Goal: Task Accomplishment & Management: Manage account settings

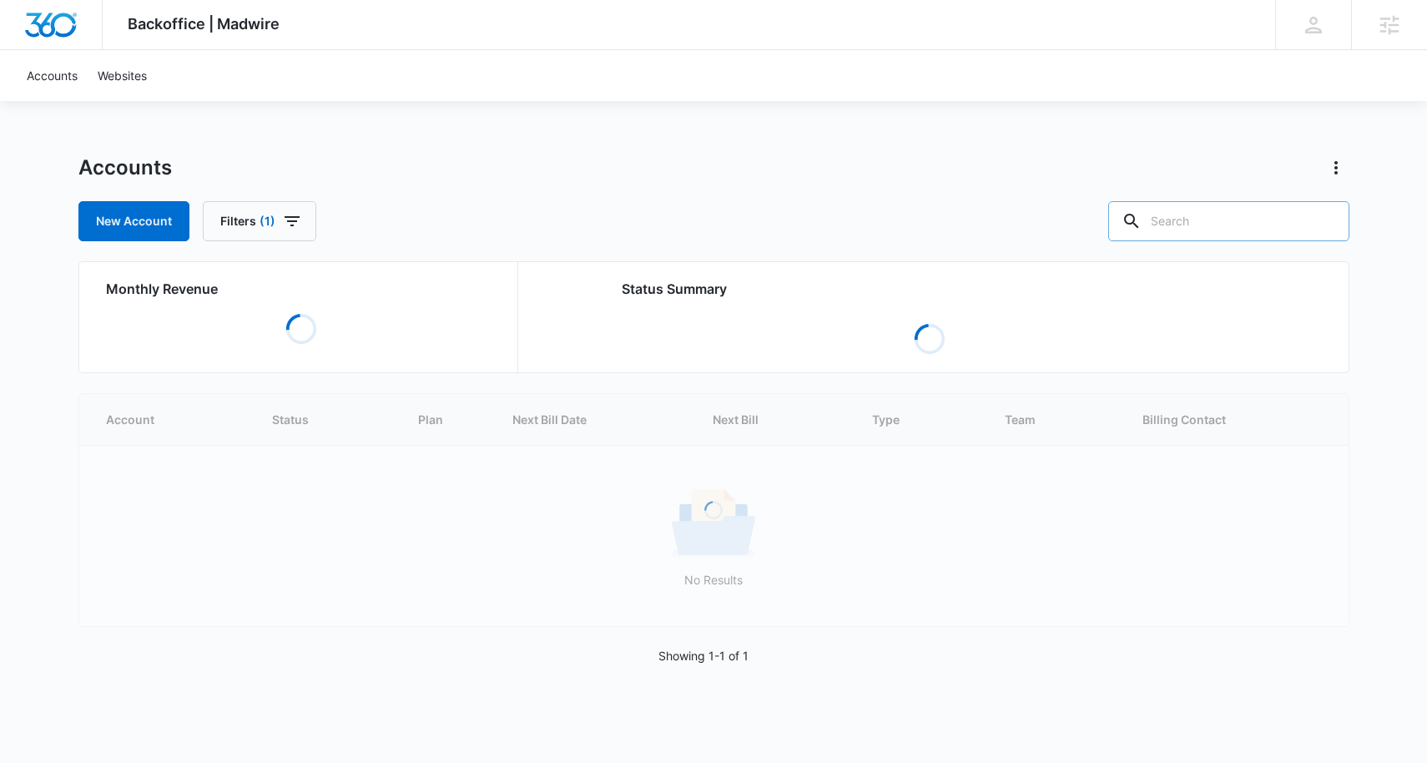
click at [1253, 231] on input "text" at bounding box center [1228, 221] width 241 height 40
type input "build"
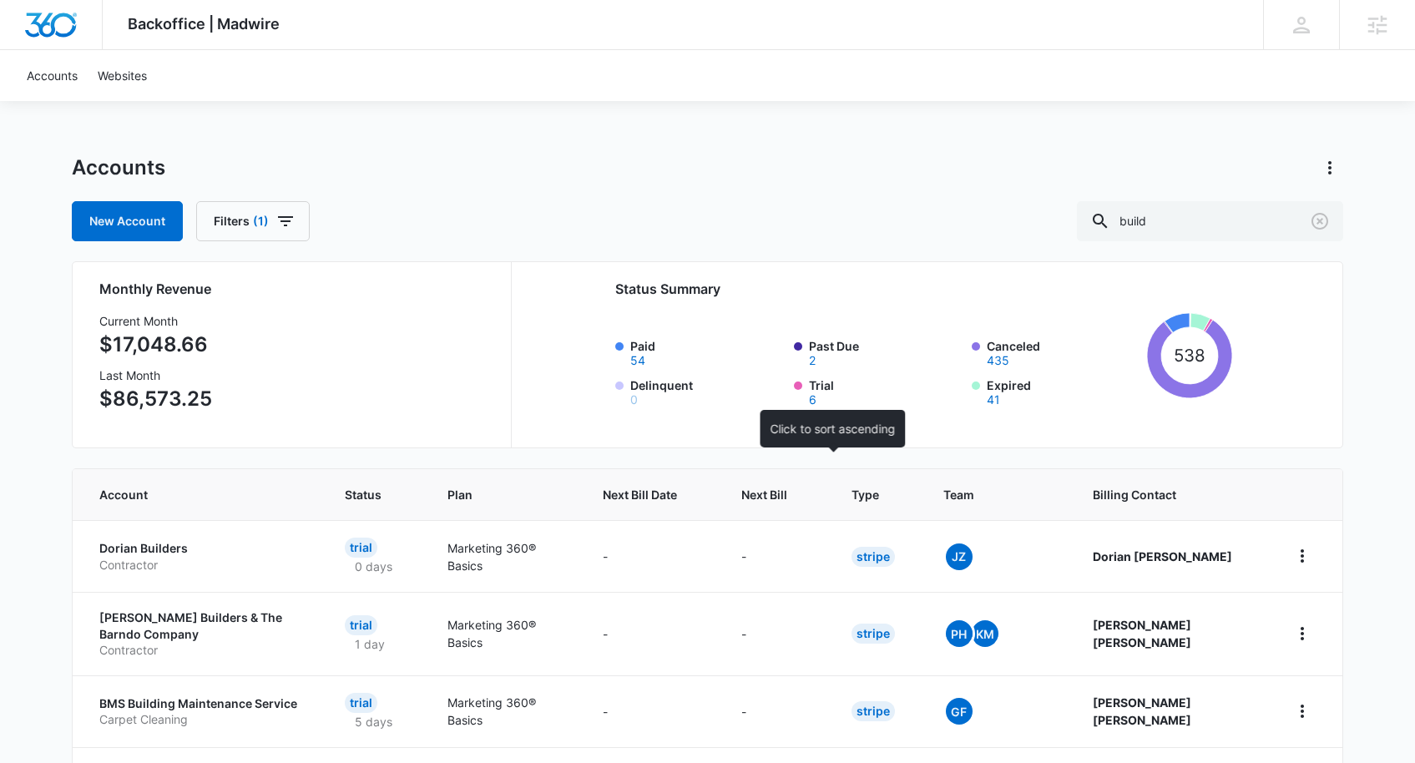
click at [831, 481] on th "Next Bill" at bounding box center [776, 494] width 110 height 51
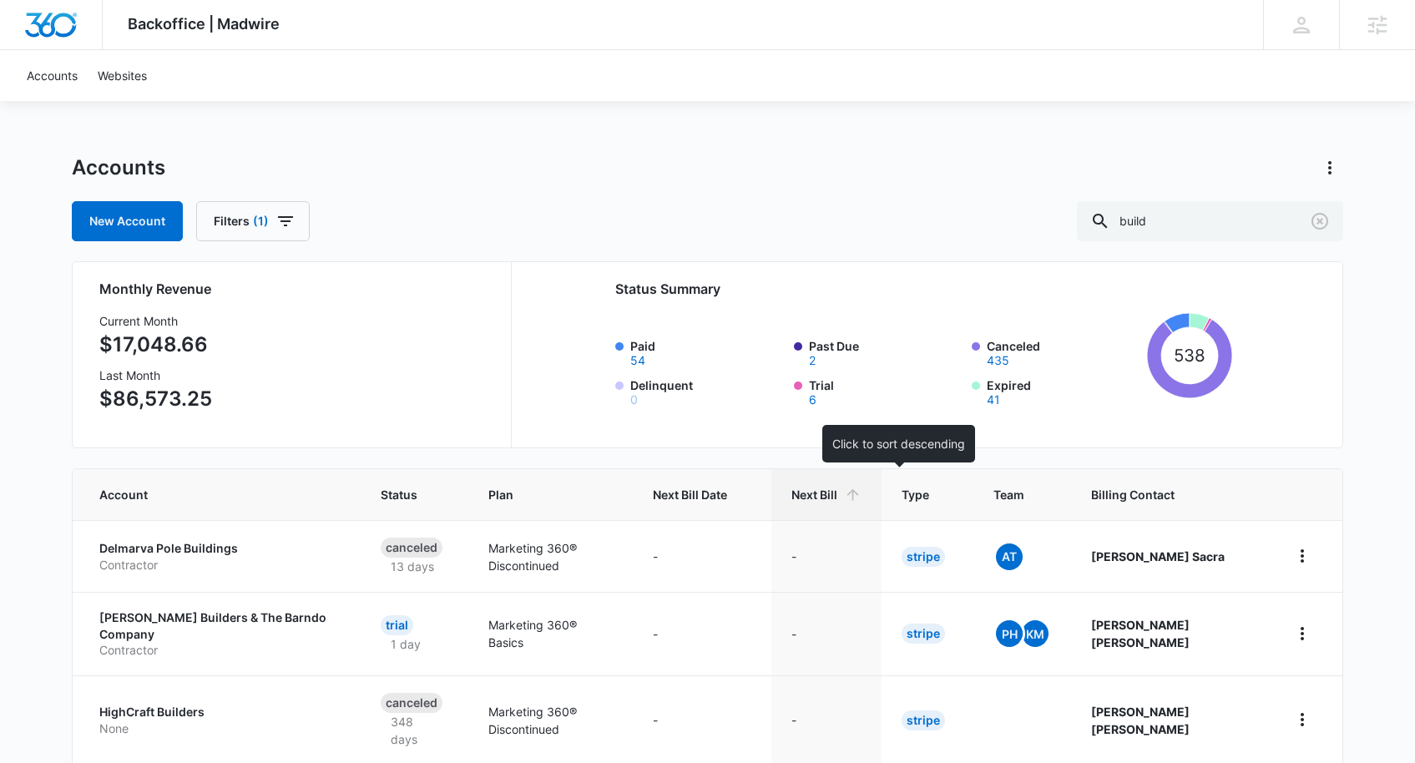
click at [861, 497] on icon at bounding box center [853, 495] width 18 height 18
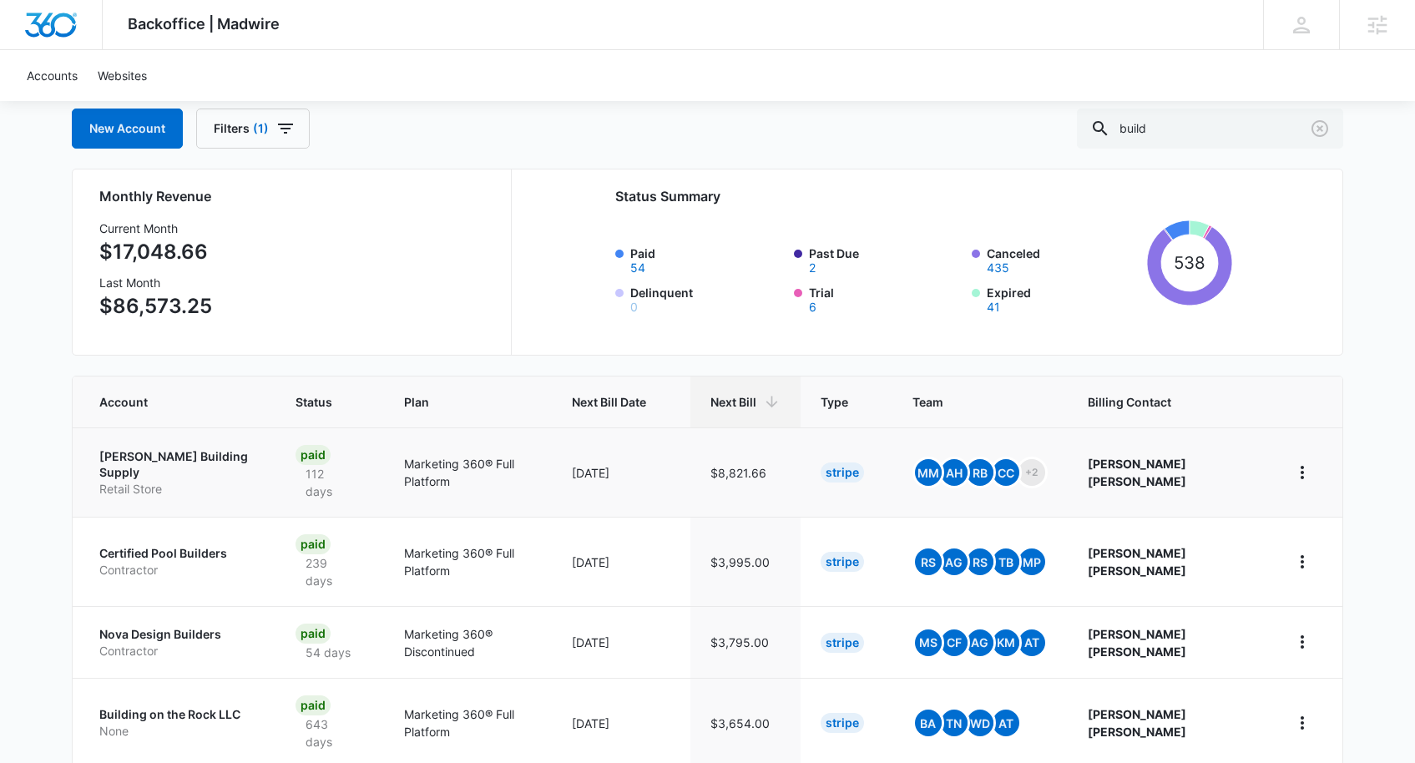
scroll to position [93, 0]
drag, startPoint x: 94, startPoint y: 449, endPoint x: 248, endPoint y: 451, distance: 153.6
click at [250, 451] on td "Vanboxel Building Supply Retail Store" at bounding box center [174, 470] width 203 height 89
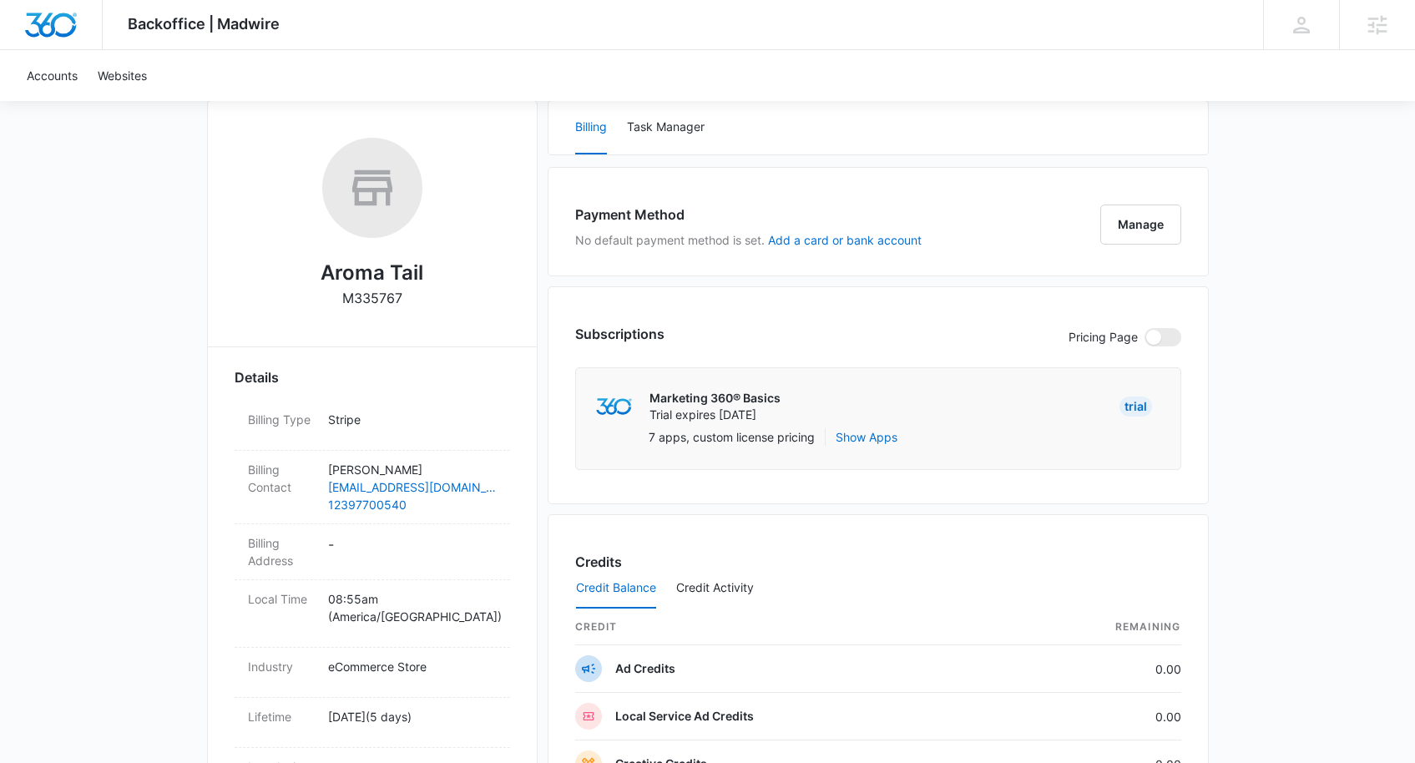
scroll to position [363, 0]
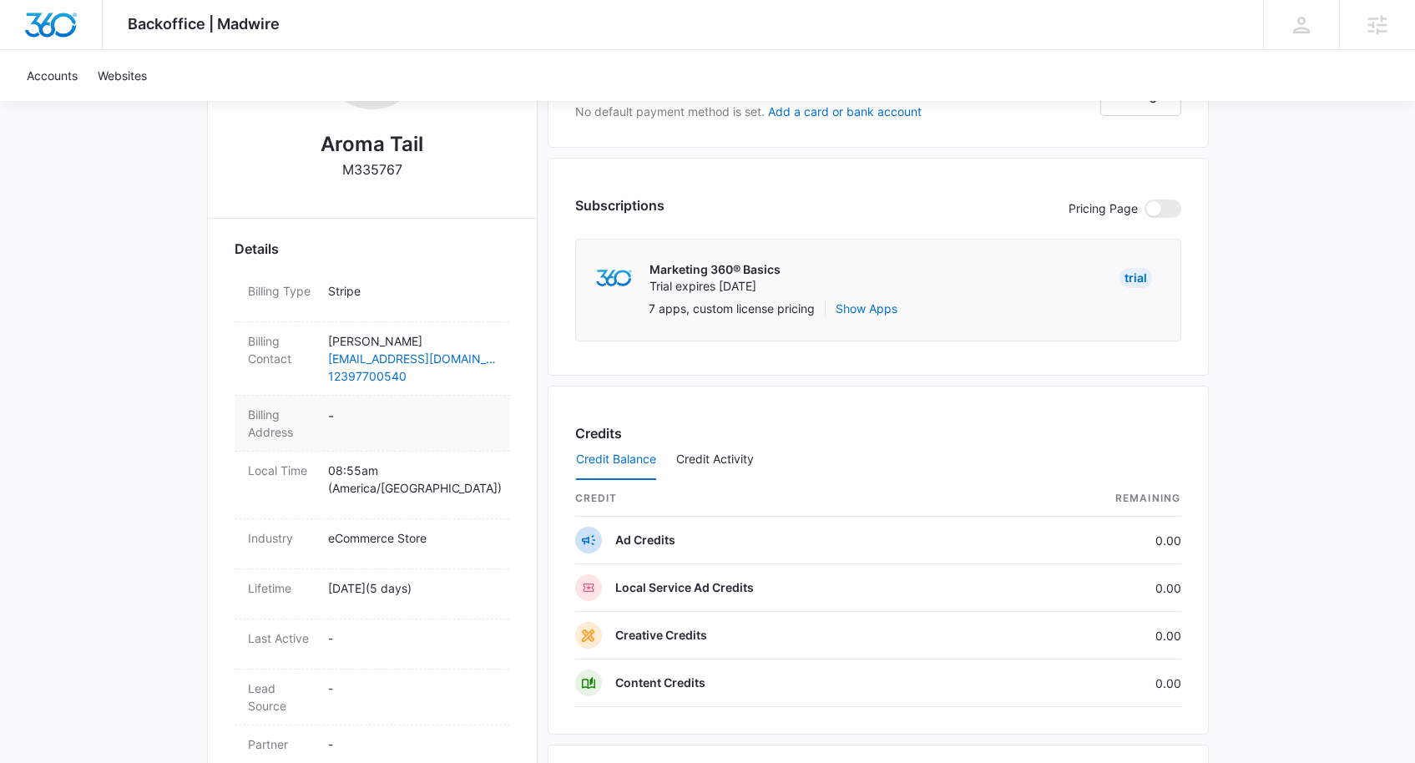
click at [385, 421] on dd "-" at bounding box center [412, 423] width 169 height 35
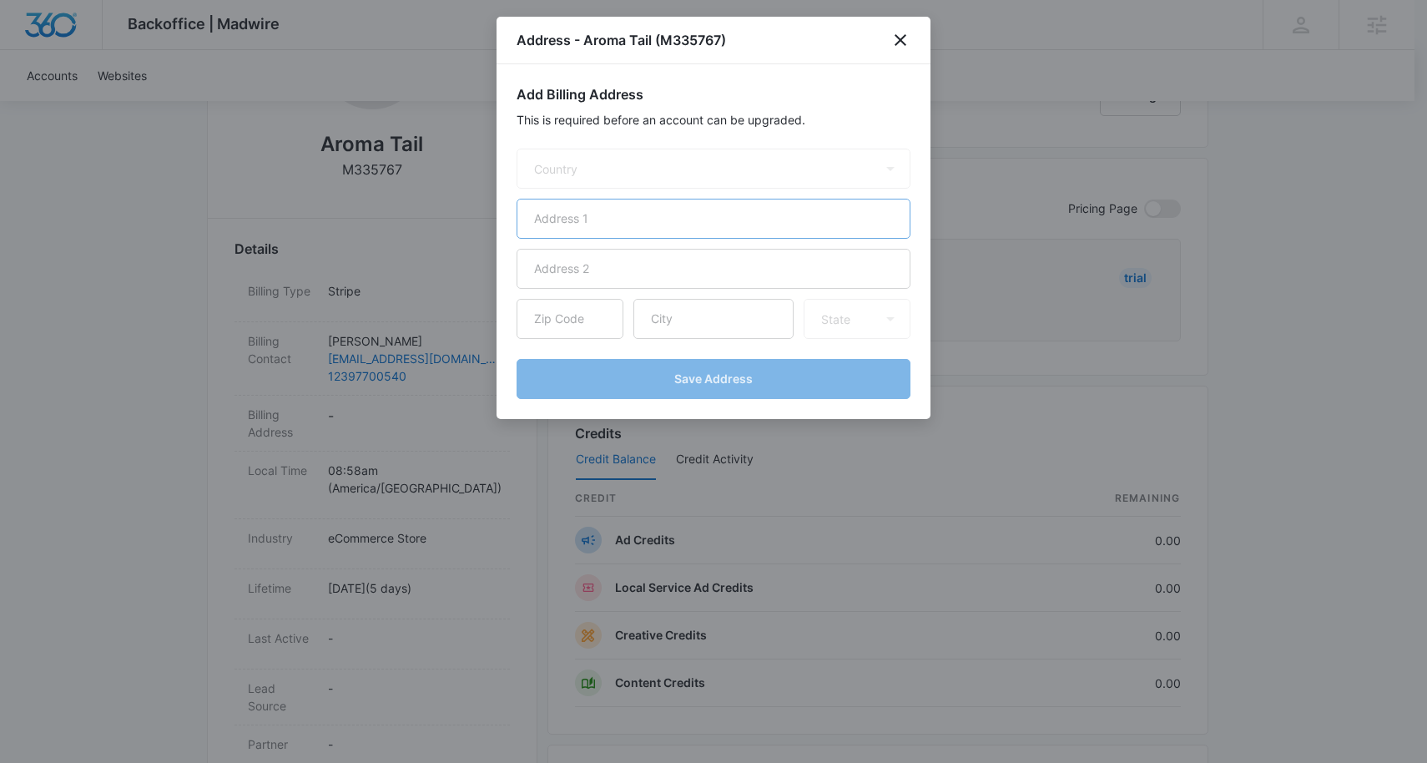
select select "US"
paste input "9960 Estero Oaks Dr unit 308"
type input "9960 Estero Oaks Dr unit 308"
paste input "Fort Myers"
type input "Fort Myers"
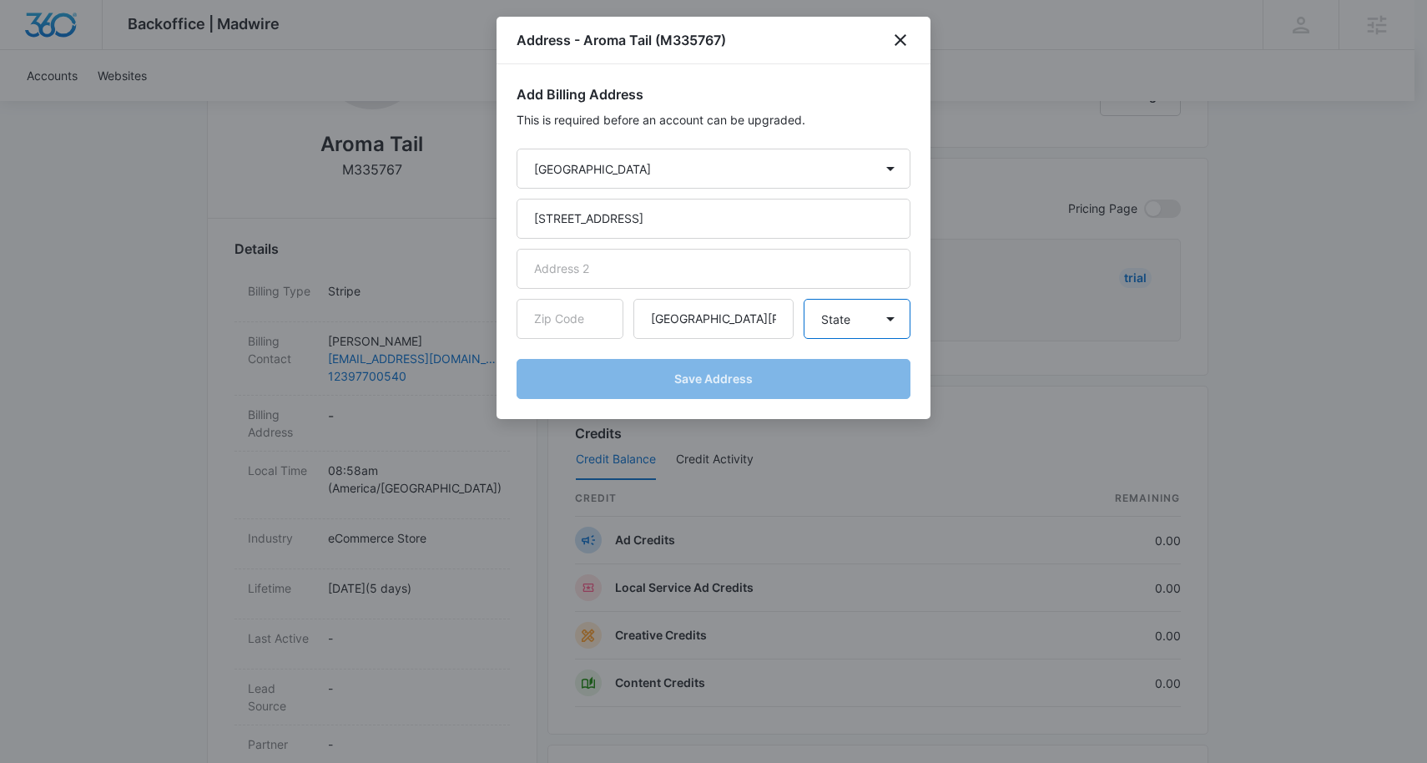
click at [863, 330] on select "State Alaska Alabama Arkansas American Samoa Arizona California Colorado Connec…" at bounding box center [857, 319] width 107 height 40
select select "FL"
click at [804, 299] on select "State Alaska Alabama Arkansas American Samoa Arizona California Colorado Connec…" at bounding box center [857, 319] width 107 height 40
paste input "33967"
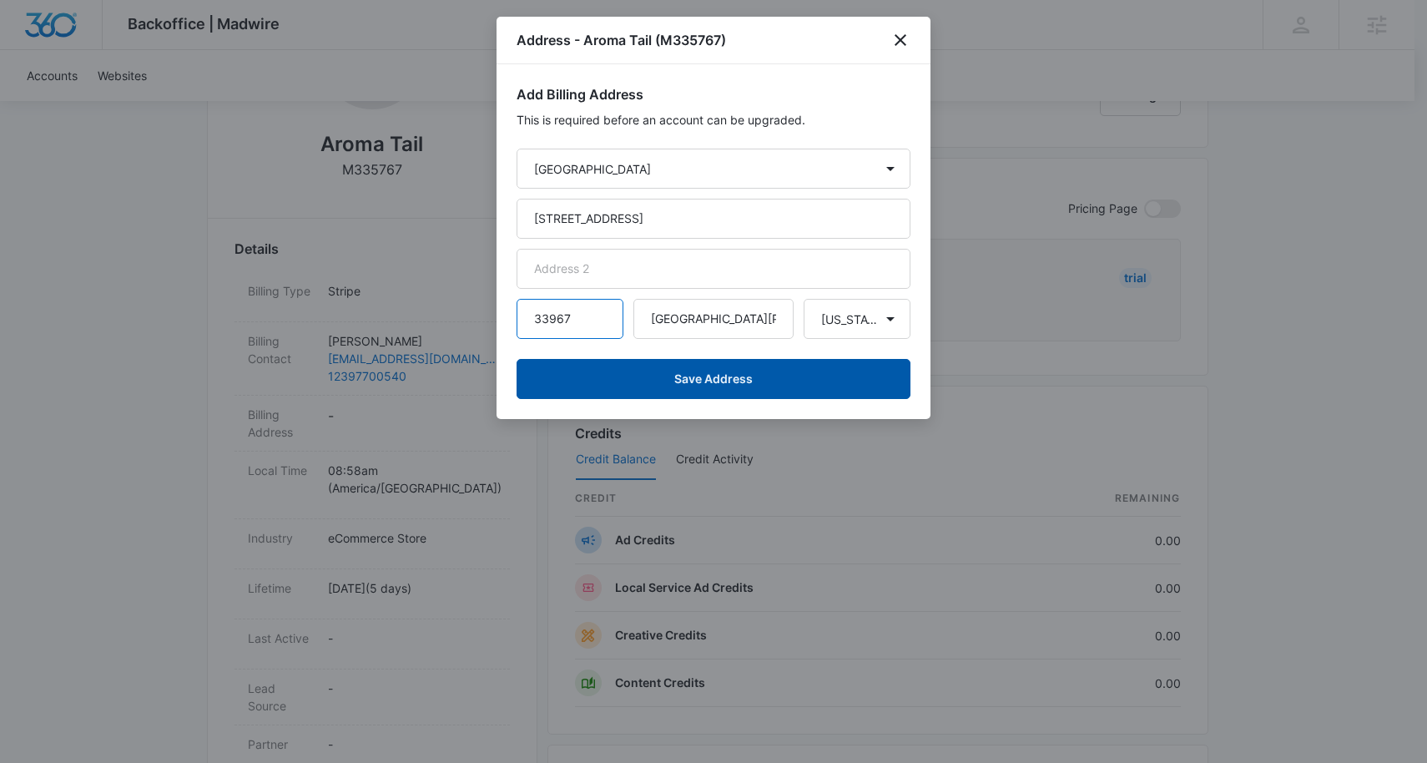
type input "33967"
click at [751, 384] on button "Save Address" at bounding box center [714, 379] width 394 height 40
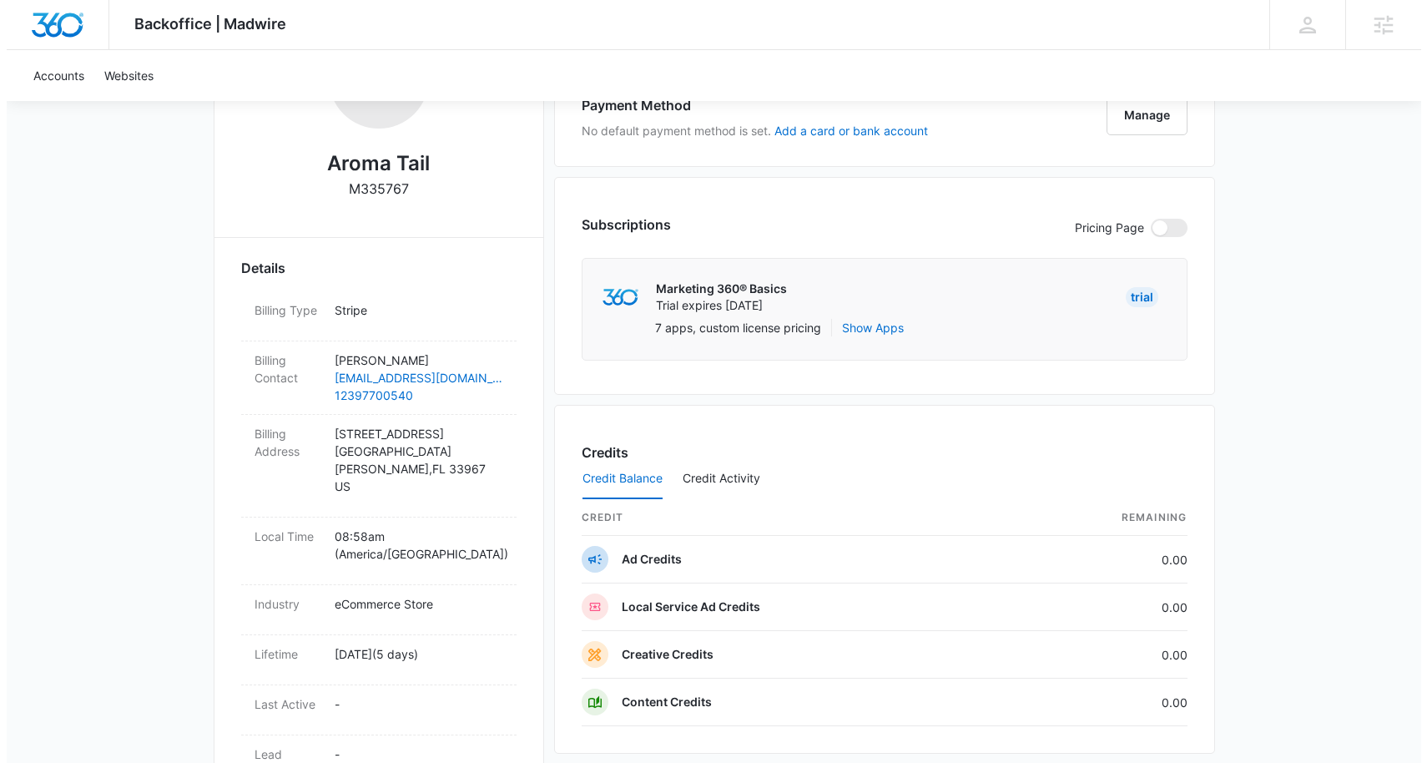
scroll to position [319, 0]
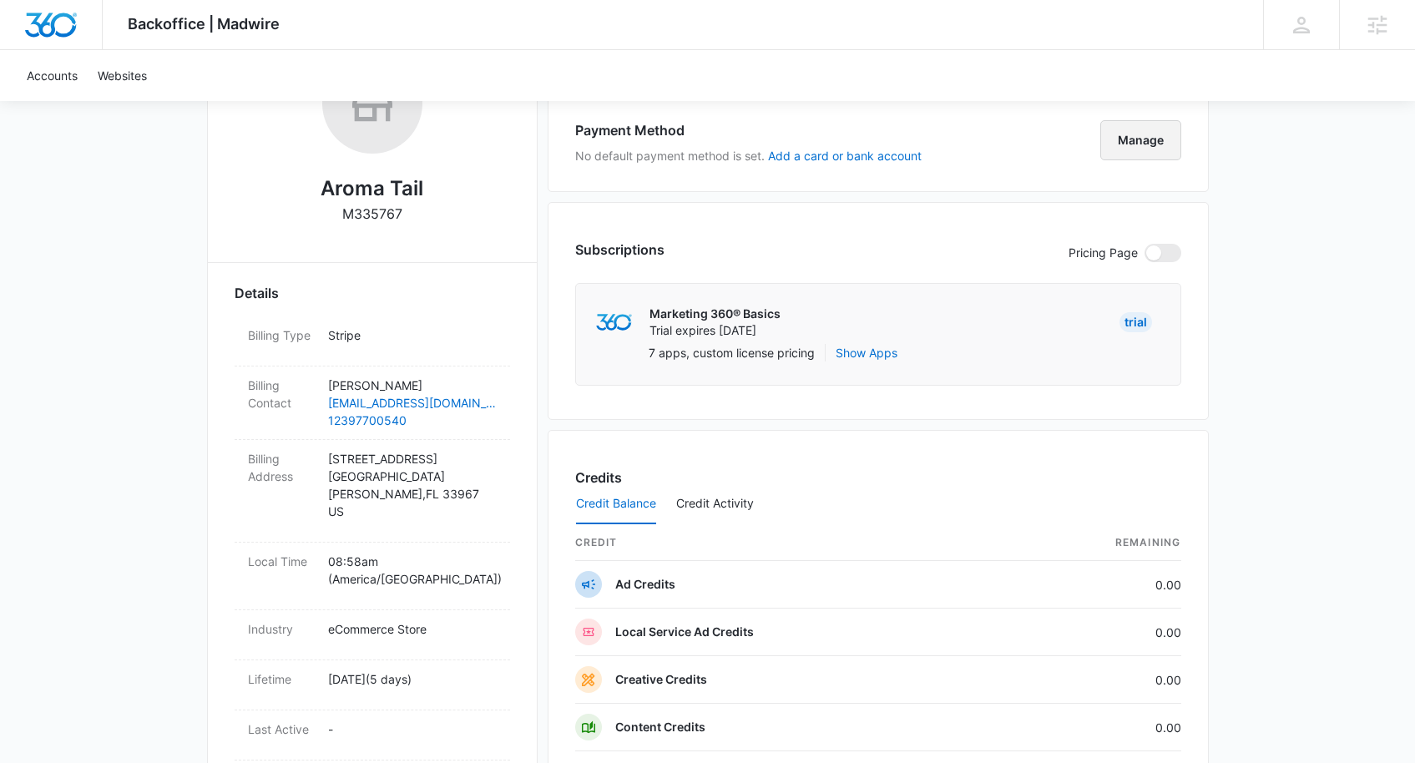
click at [1141, 142] on button "Manage" at bounding box center [1140, 140] width 81 height 40
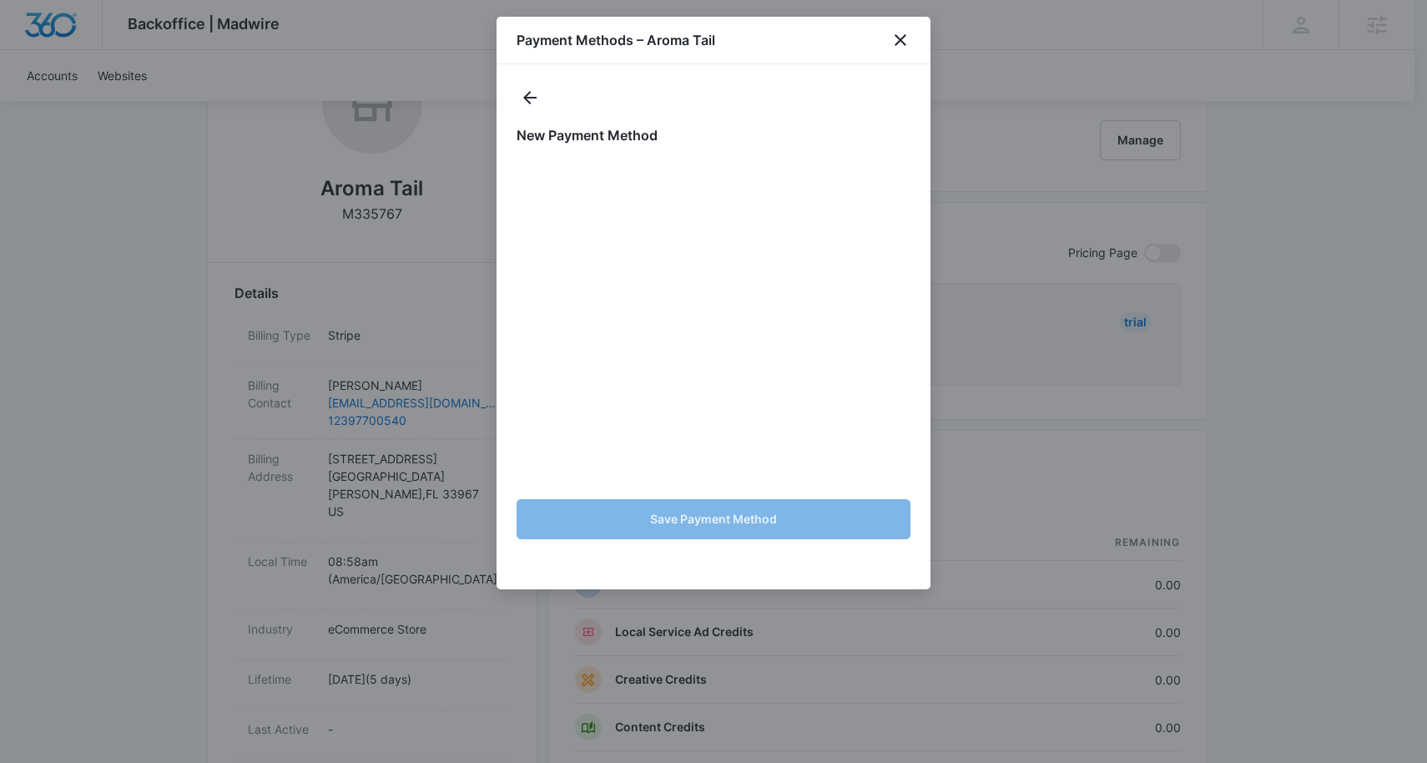
click at [756, 71] on div "New Payment Method Save Payment Method" at bounding box center [714, 326] width 434 height 525
click at [772, 36] on div "Payment Methods – Aroma Tail" at bounding box center [714, 41] width 434 height 48
click at [770, 78] on div "New Payment Method Save Payment Method" at bounding box center [714, 326] width 434 height 525
click at [729, 98] on div at bounding box center [714, 98] width 394 height 28
click at [668, 98] on div at bounding box center [714, 98] width 394 height 28
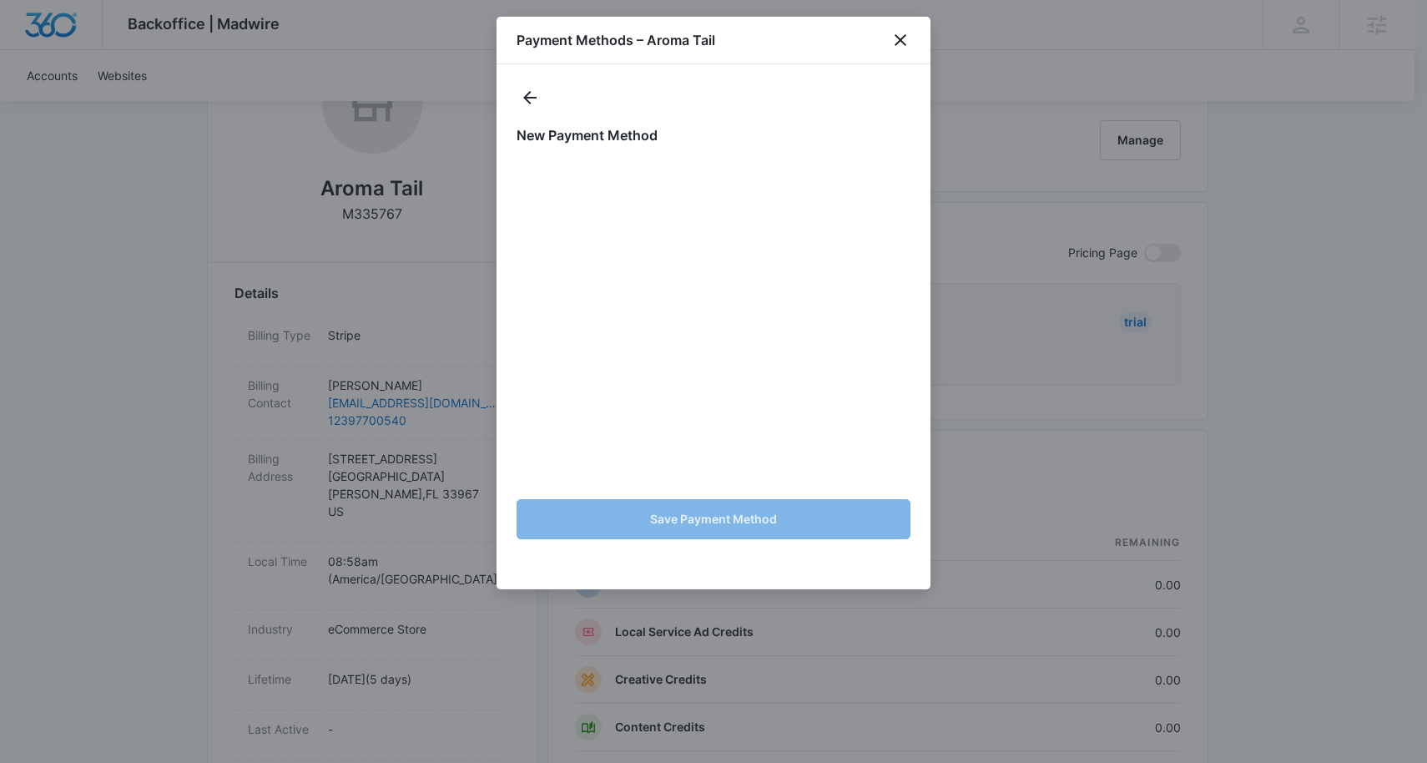
click at [639, 90] on div at bounding box center [714, 98] width 394 height 28
click at [690, 88] on div at bounding box center [714, 98] width 394 height 28
click at [742, 97] on div at bounding box center [714, 98] width 394 height 28
click at [794, 84] on div at bounding box center [714, 98] width 394 height 28
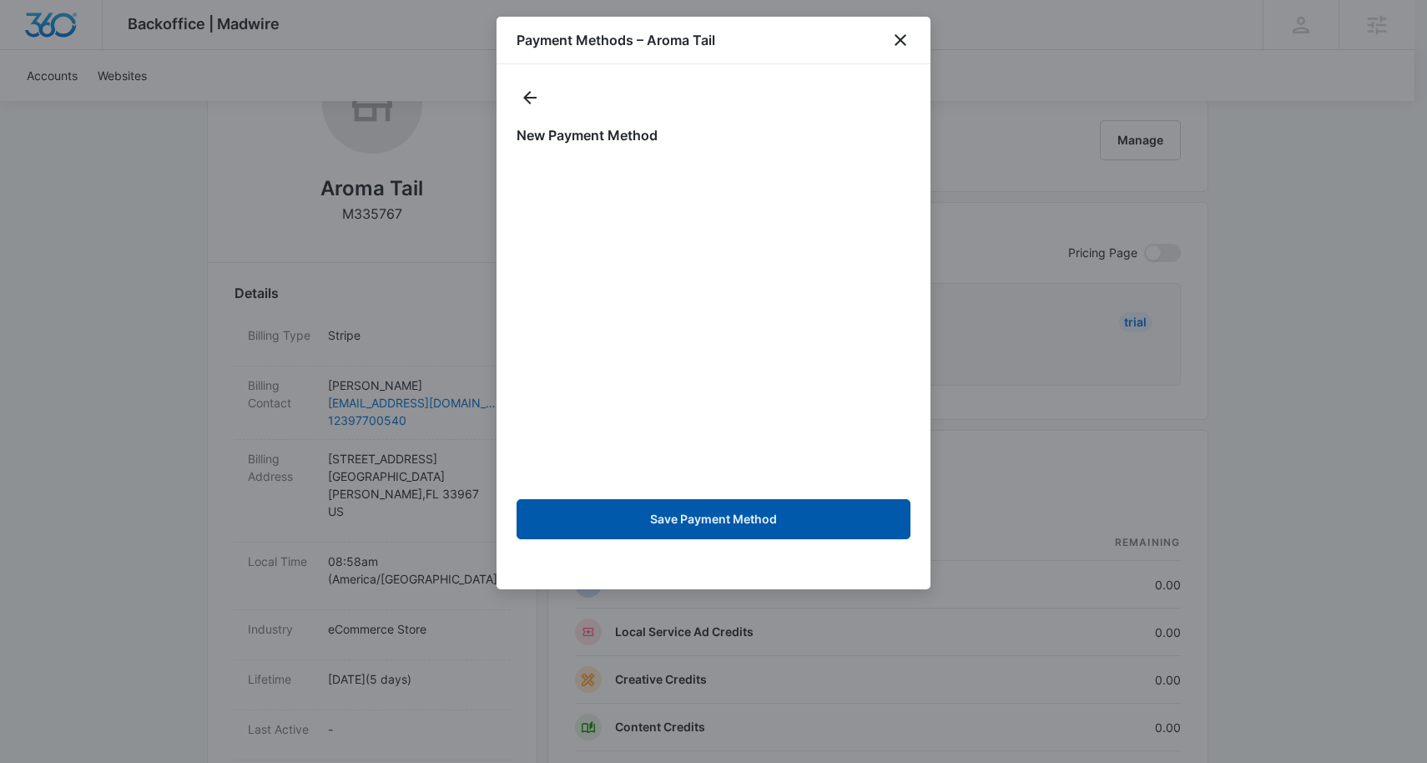
click at [789, 523] on button "Save Payment Method" at bounding box center [714, 519] width 394 height 40
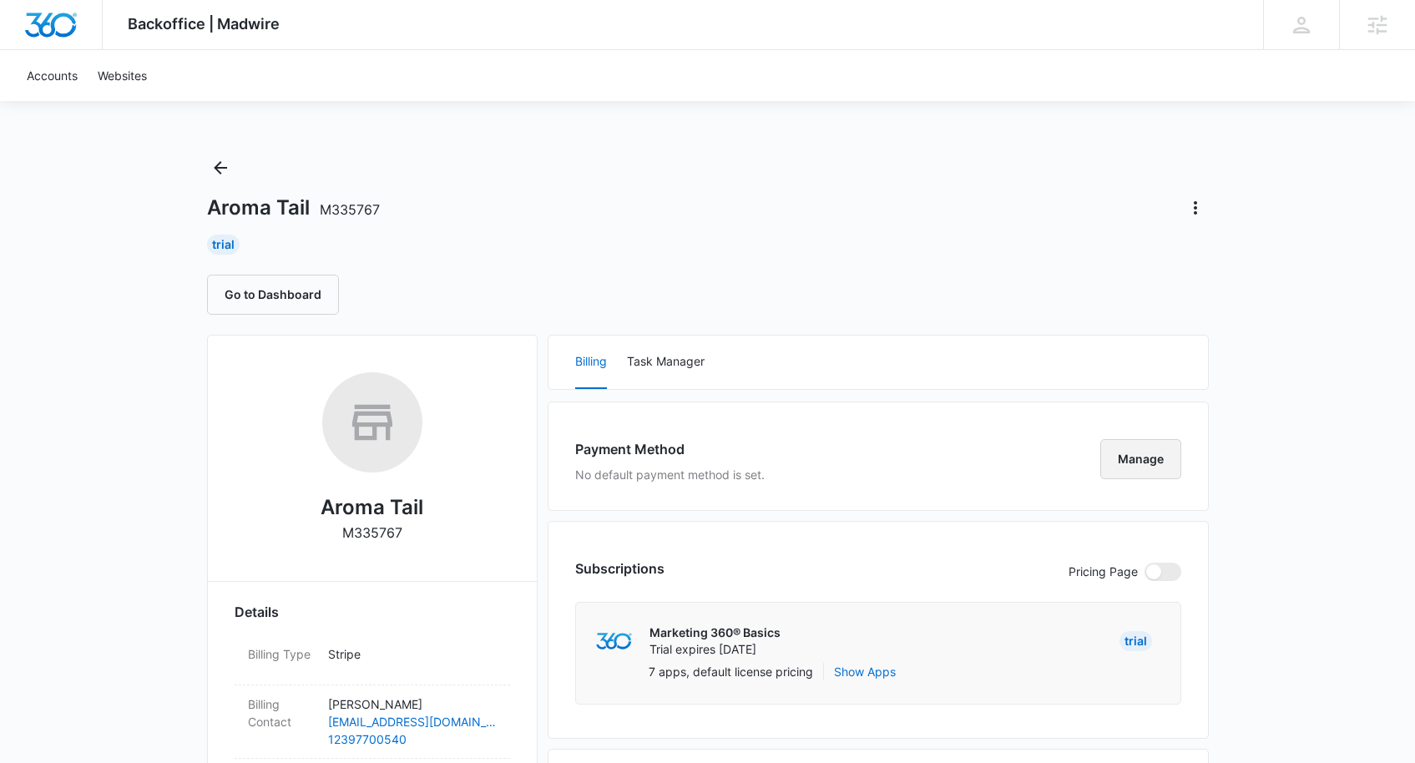
click at [1137, 459] on button "Manage" at bounding box center [1140, 459] width 81 height 40
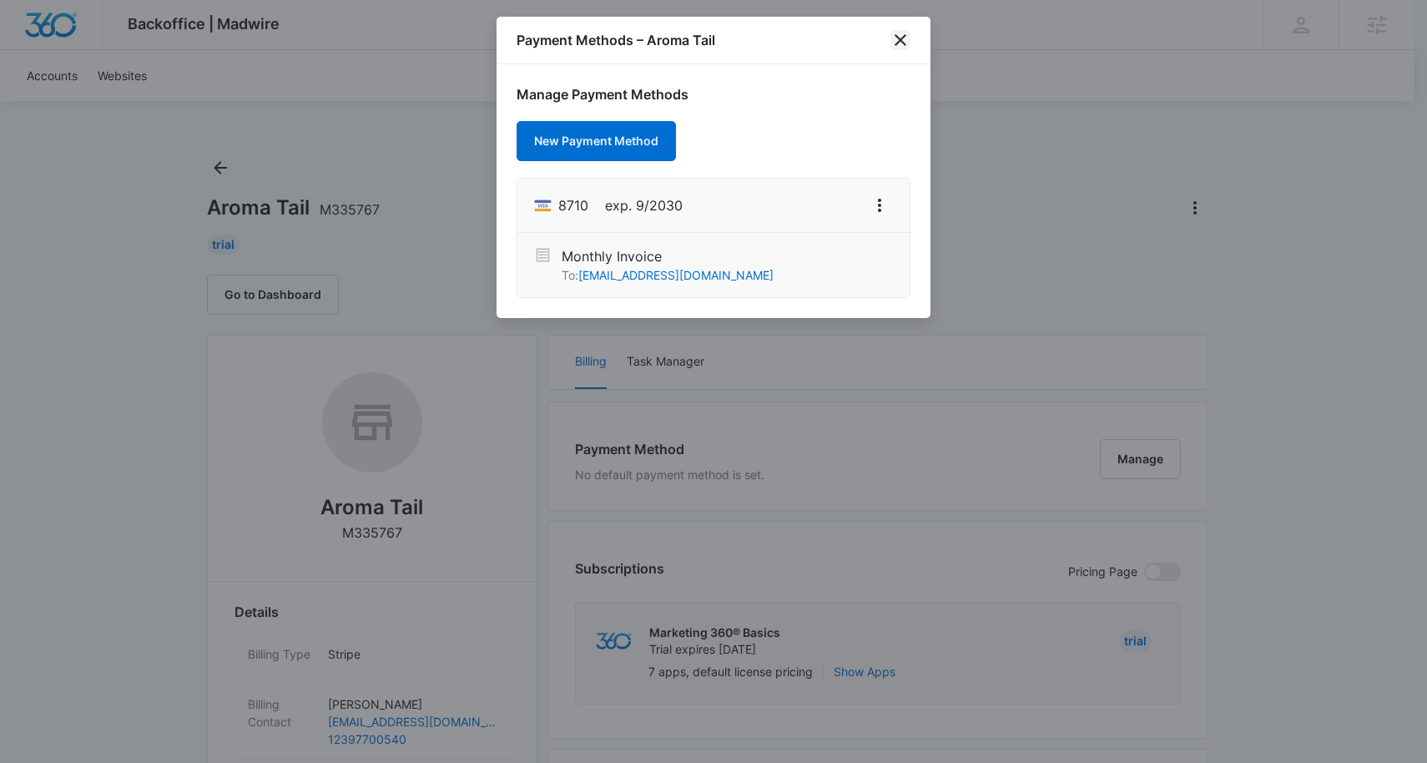
click at [903, 38] on icon "close" at bounding box center [901, 40] width 12 height 12
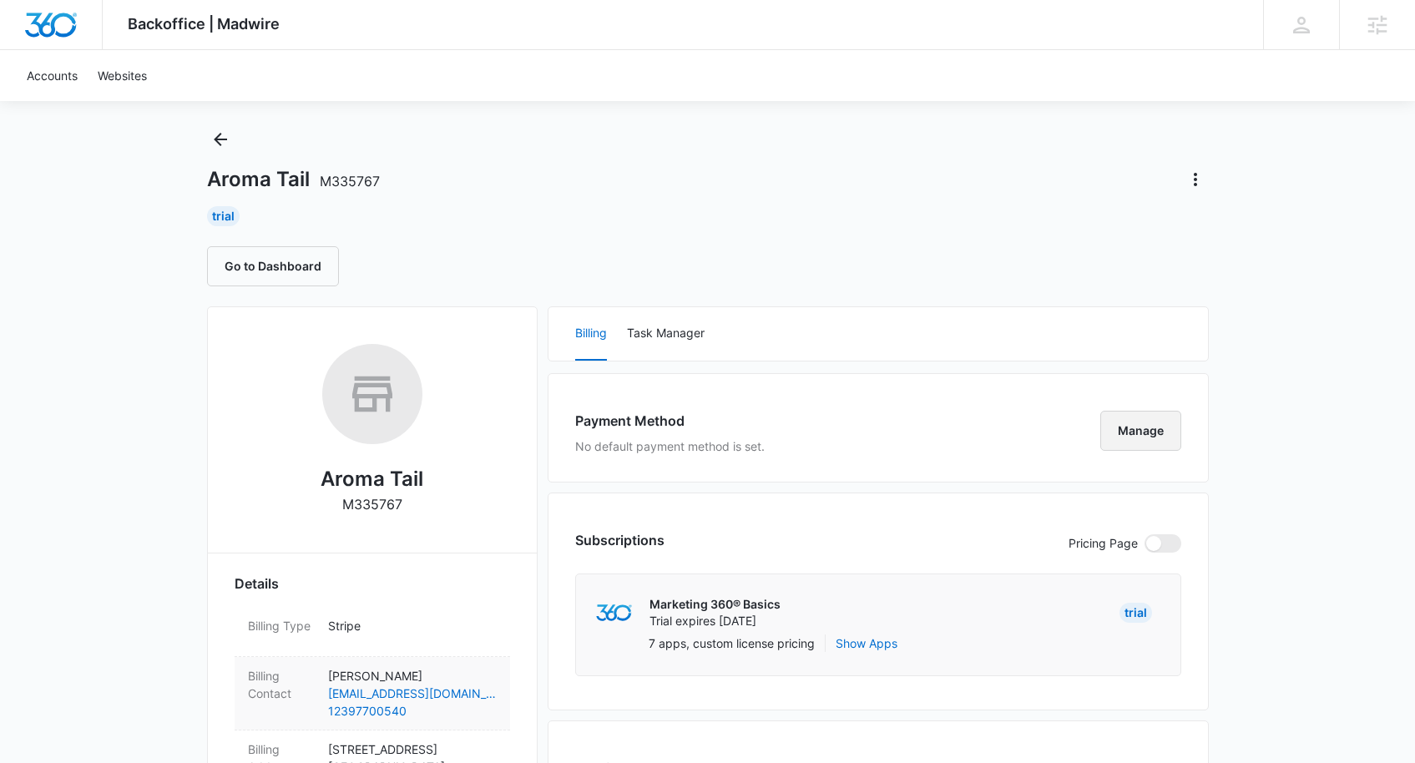
scroll to position [58, 0]
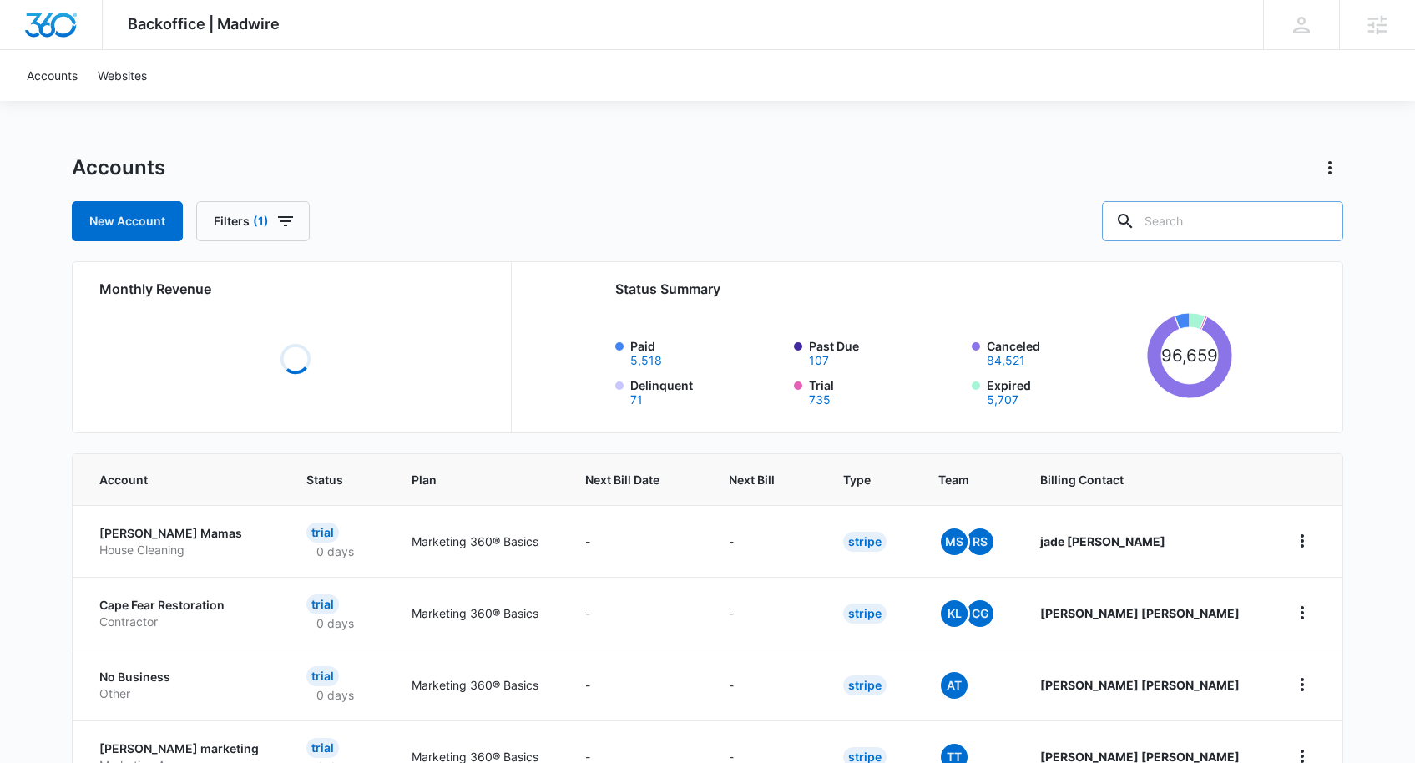
click at [1236, 224] on input "text" at bounding box center [1222, 221] width 241 height 40
type input "roof"
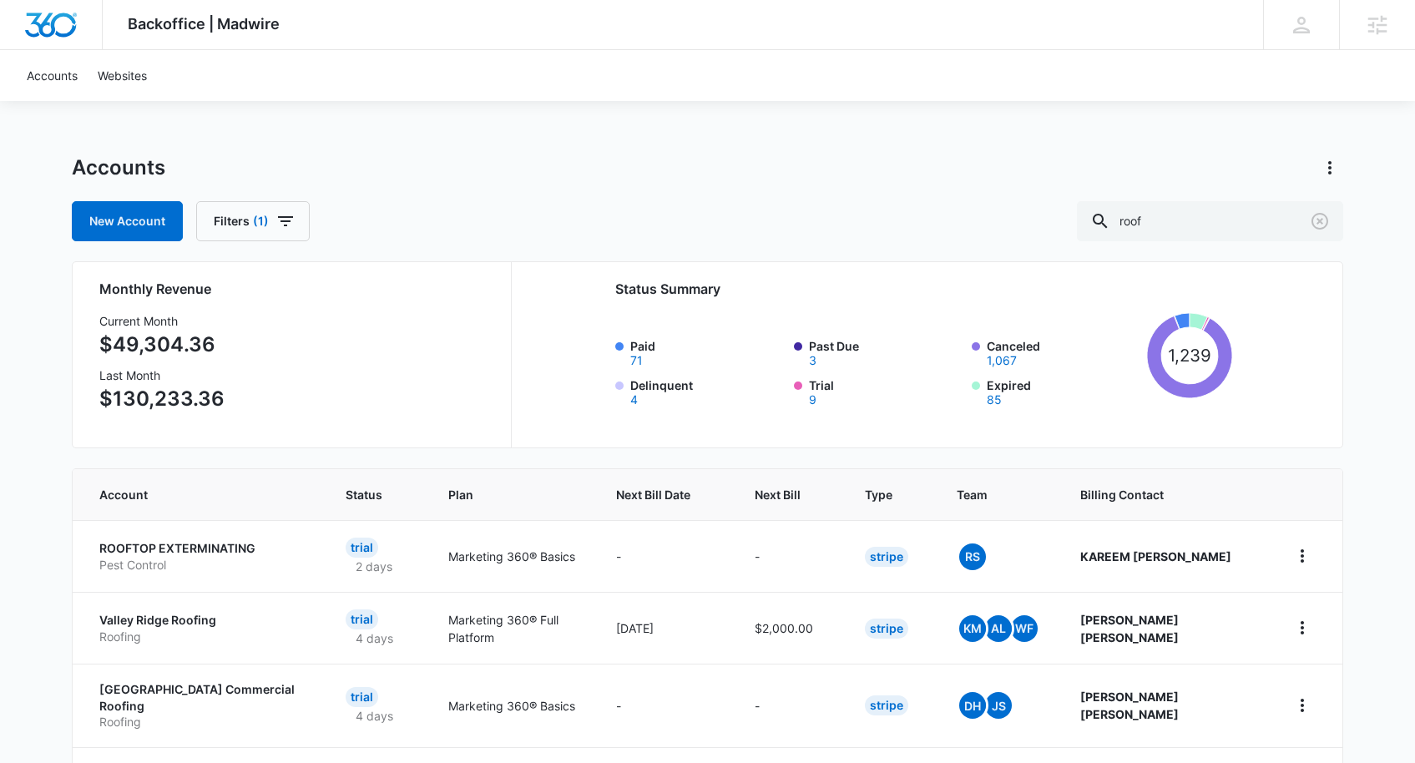
click at [845, 474] on th "Next Bill" at bounding box center [789, 494] width 110 height 51
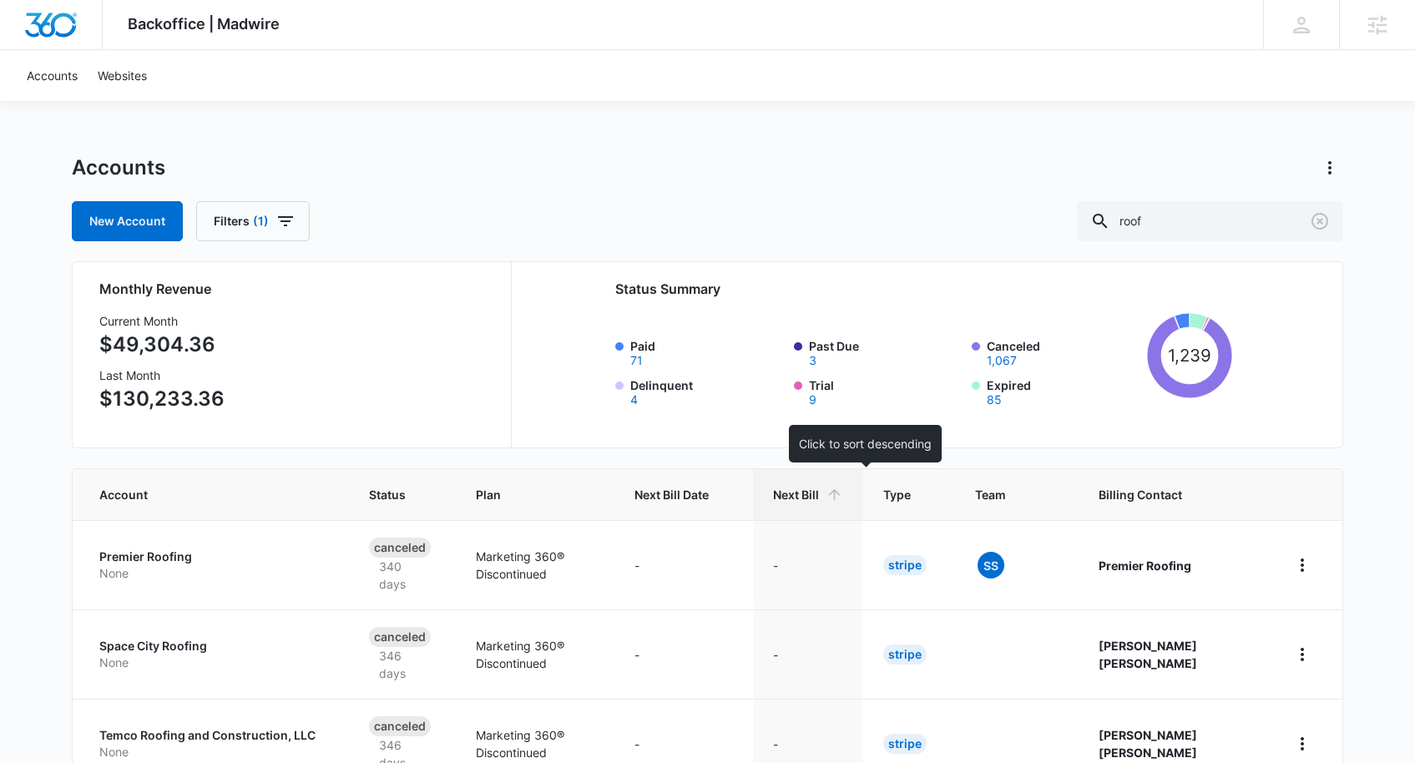
click at [843, 498] on icon at bounding box center [834, 495] width 18 height 18
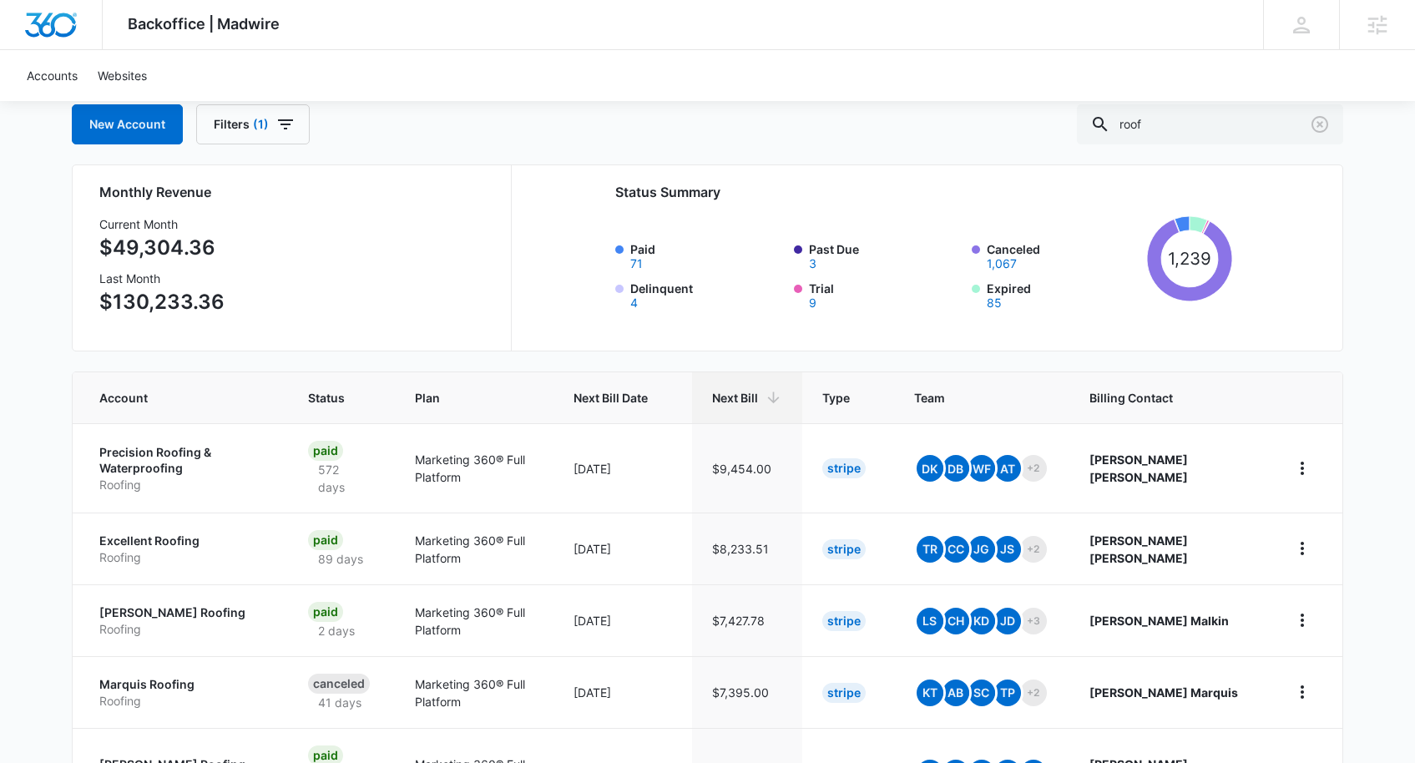
scroll to position [98, 0]
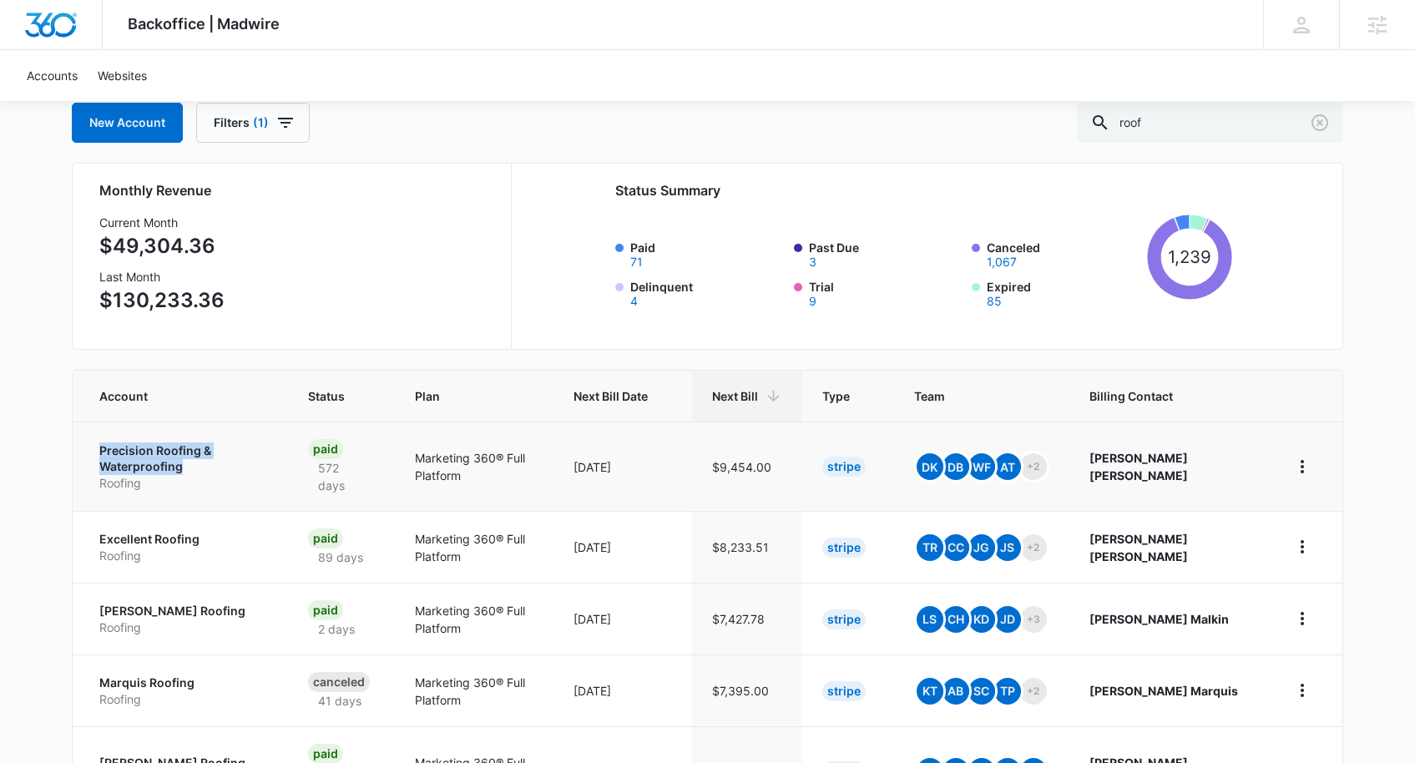
drag, startPoint x: 87, startPoint y: 436, endPoint x: 242, endPoint y: 467, distance: 158.4
click at [242, 467] on td "Precision Roofing & Waterproofing Roofing" at bounding box center [180, 465] width 215 height 89
drag, startPoint x: 75, startPoint y: 590, endPoint x: 246, endPoint y: 598, distance: 171.3
click at [246, 598] on td "Frye Roofing Roofing" at bounding box center [180, 619] width 215 height 72
